Goal: Find specific page/section: Find specific page/section

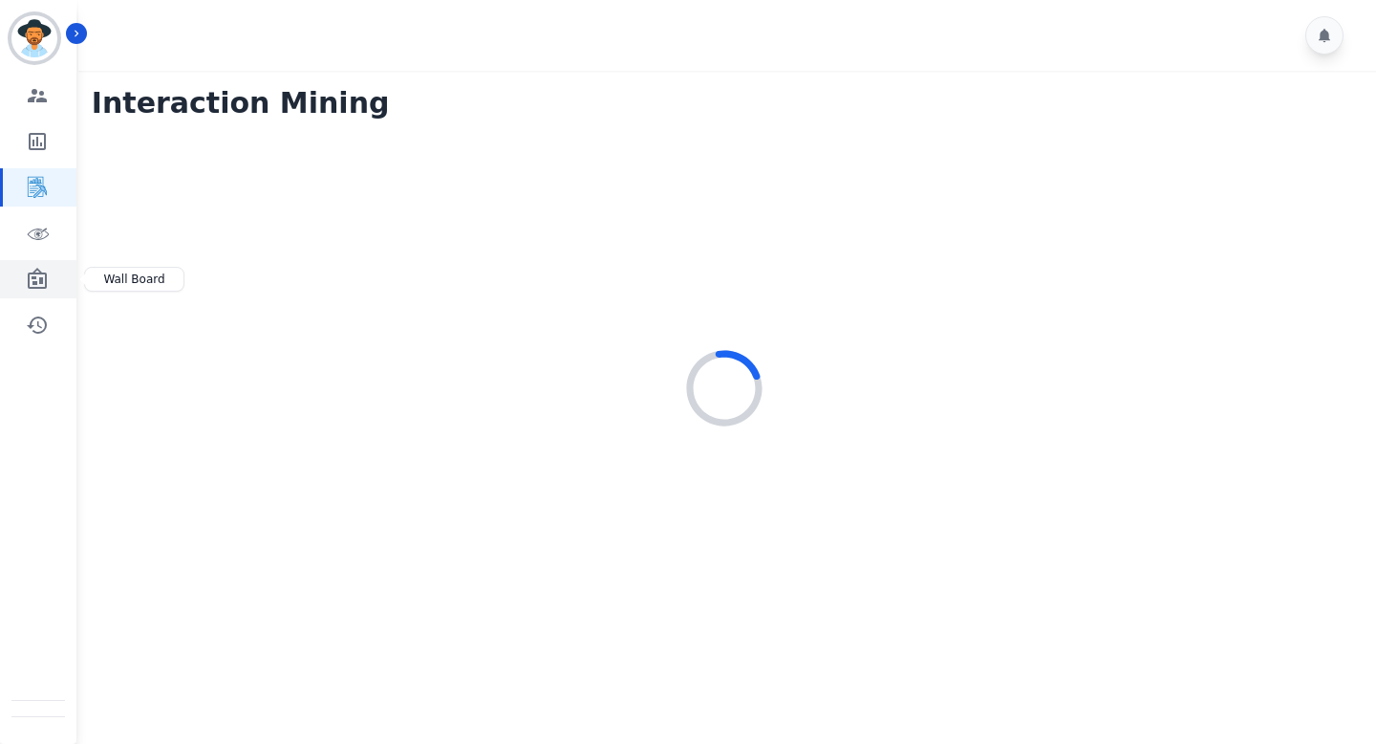
click at [44, 284] on icon "Sidebar" at bounding box center [37, 279] width 23 height 23
